Goal: Information Seeking & Learning: Learn about a topic

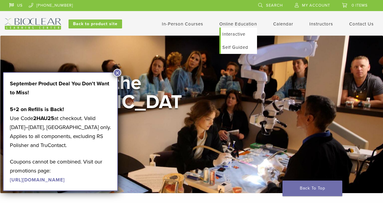
click at [231, 25] on link "Online Education" at bounding box center [238, 23] width 38 height 5
click at [228, 48] on link "Self Guided" at bounding box center [239, 47] width 36 height 13
click at [235, 46] on link "Self Guided" at bounding box center [239, 47] width 36 height 13
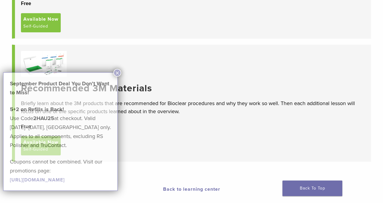
scroll to position [128, 0]
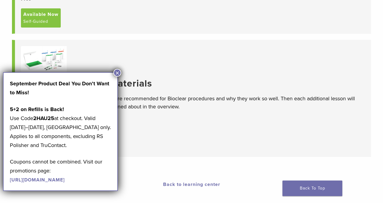
click at [117, 72] on button "×" at bounding box center [117, 73] width 8 height 8
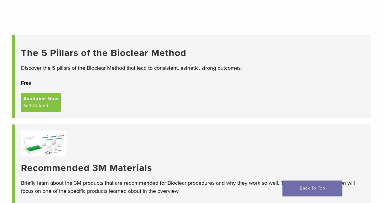
scroll to position [46, 0]
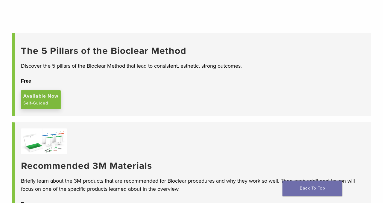
click at [48, 98] on span "Available Now" at bounding box center [40, 95] width 35 height 7
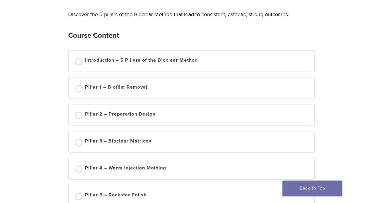
scroll to position [65, 0]
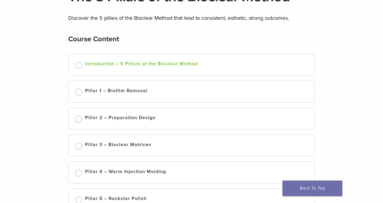
click at [79, 66] on div at bounding box center [79, 65] width 8 height 8
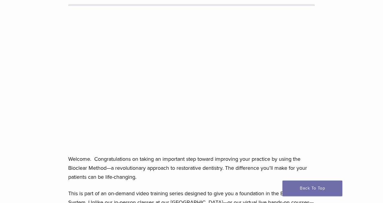
scroll to position [88, 0]
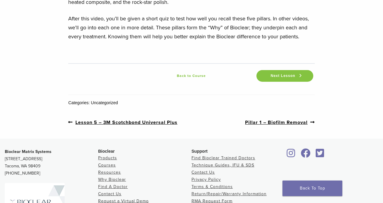
scroll to position [1018, 0]
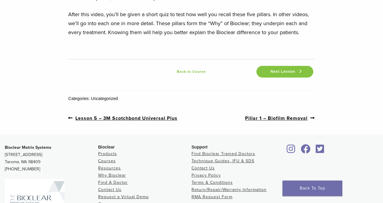
click at [276, 114] on link "Next post: Pillar 1 – Biofilm Removal" at bounding box center [280, 117] width 70 height 7
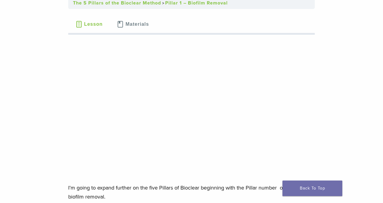
scroll to position [58, 0]
